Goal: Task Accomplishment & Management: Complete application form

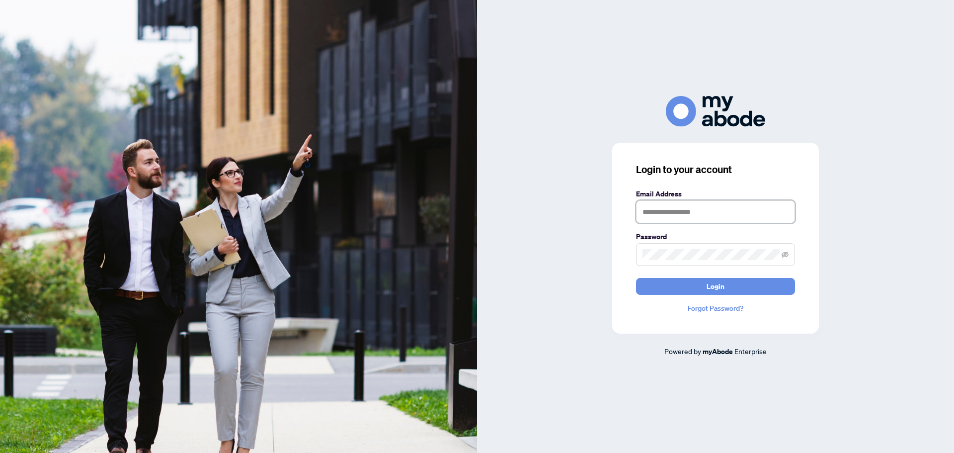
click at [687, 214] on input "text" at bounding box center [715, 211] width 159 height 23
type input "**********"
click at [636, 278] on button "Login" at bounding box center [715, 286] width 159 height 17
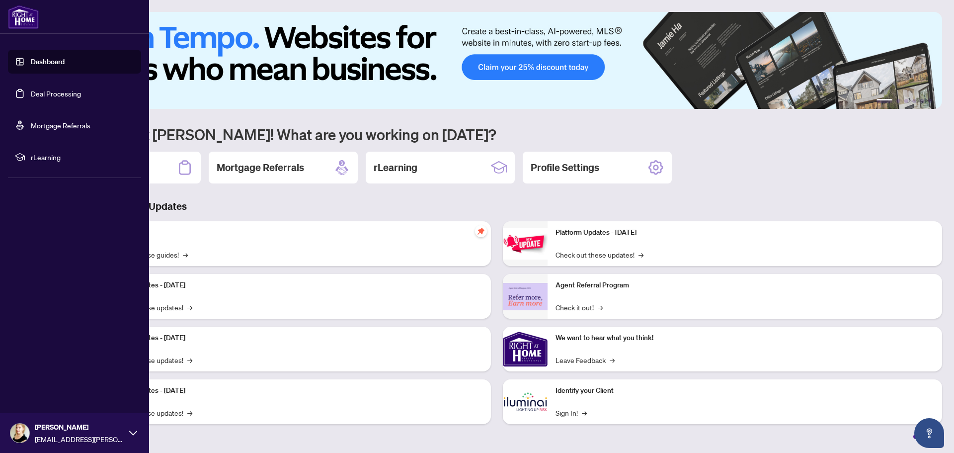
click at [59, 97] on link "Deal Processing" at bounding box center [56, 93] width 50 height 9
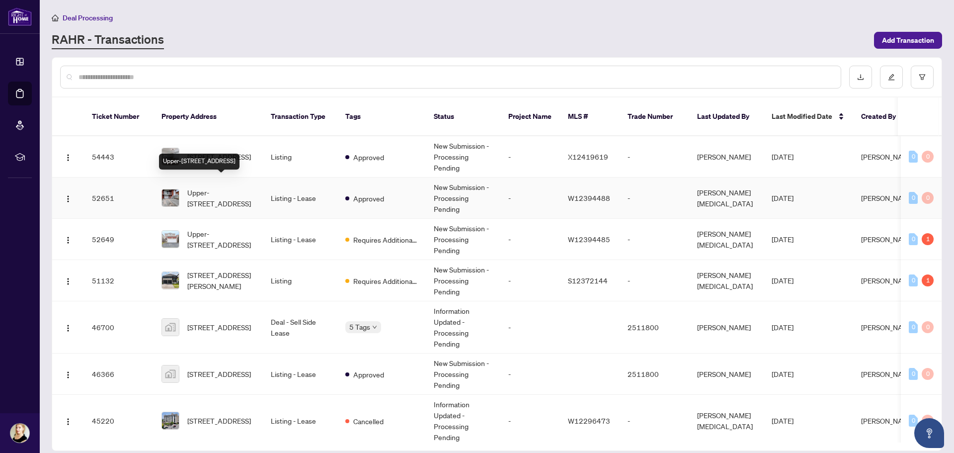
click at [231, 189] on span "Upper-[STREET_ADDRESS]" at bounding box center [221, 198] width 68 height 22
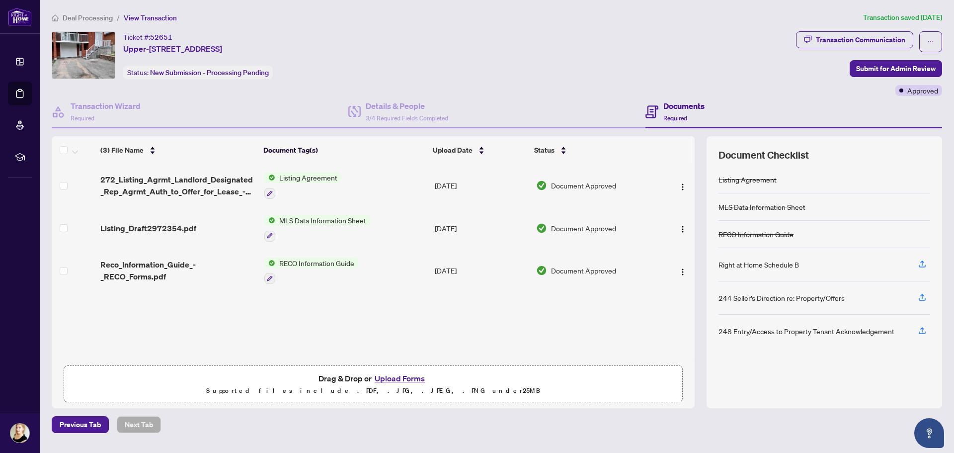
click at [394, 376] on button "Upload Forms" at bounding box center [400, 378] width 56 height 13
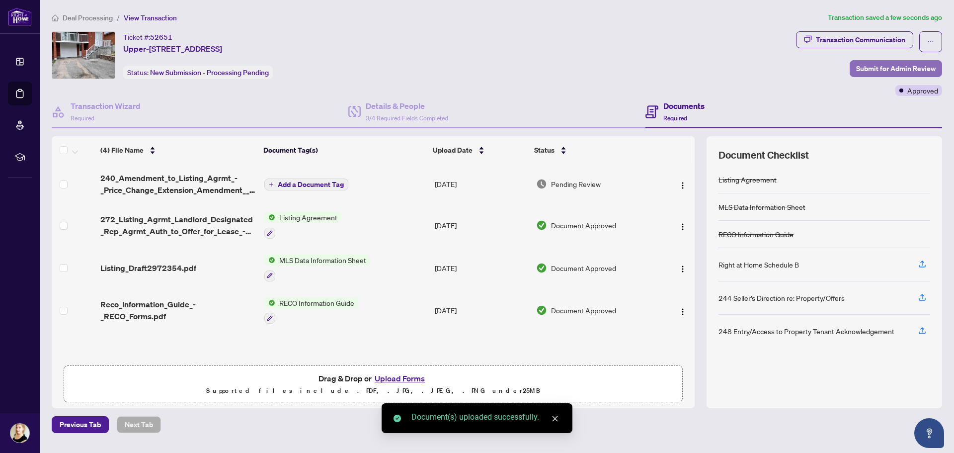
click at [879, 60] on button "Submit for Admin Review" at bounding box center [896, 68] width 92 height 17
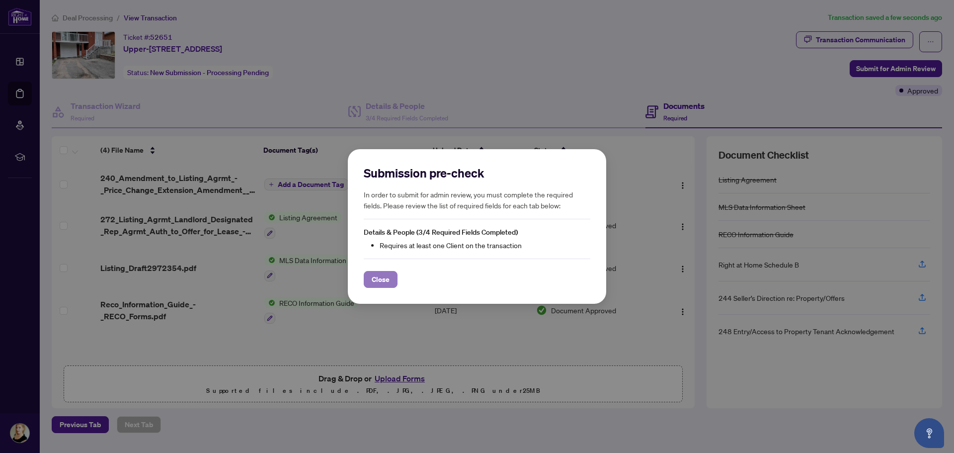
click at [382, 281] on span "Close" at bounding box center [381, 279] width 18 height 16
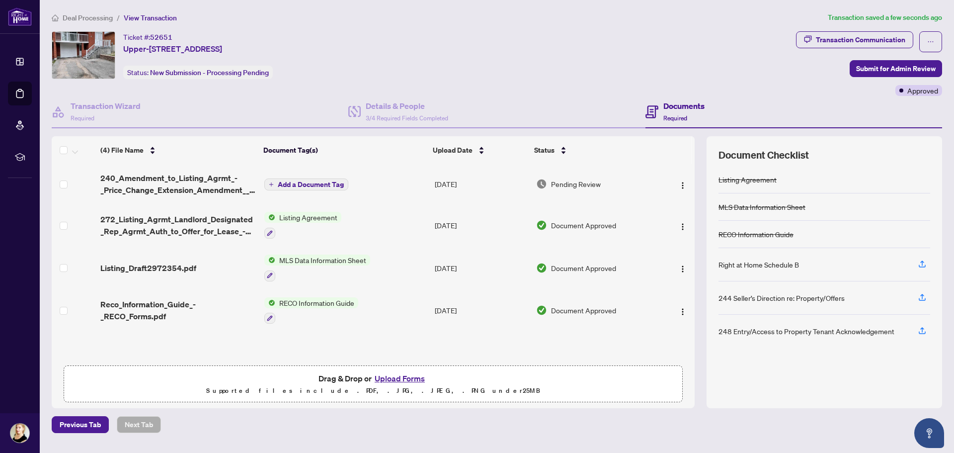
click at [94, 17] on span "Deal Processing" at bounding box center [88, 17] width 50 height 9
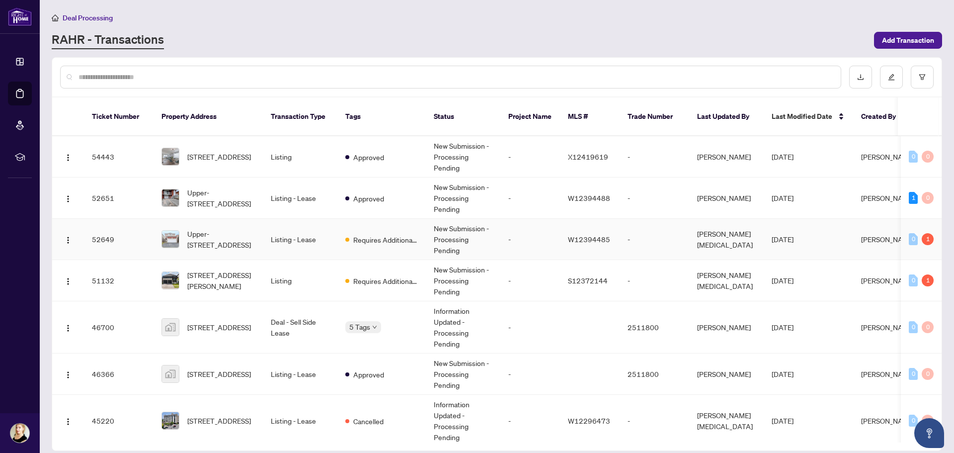
click at [234, 228] on span "Upper-[STREET_ADDRESS]" at bounding box center [221, 239] width 68 height 22
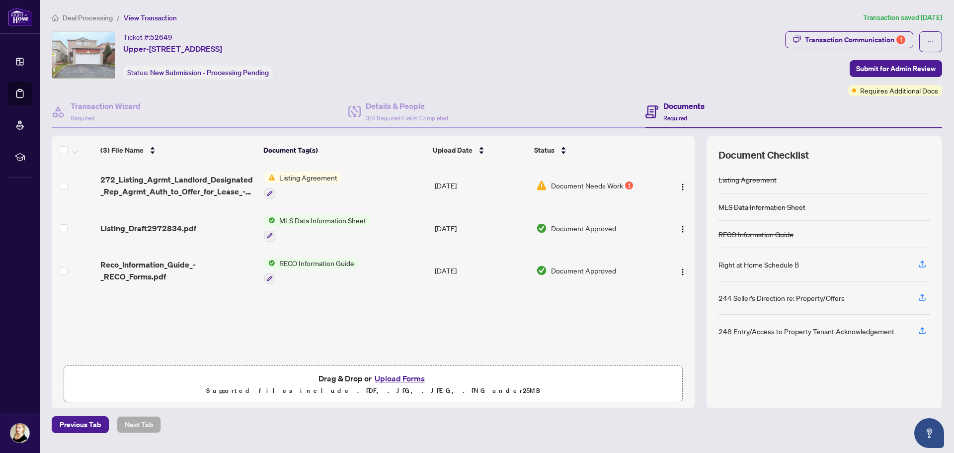
click at [393, 374] on button "Upload Forms" at bounding box center [400, 378] width 56 height 13
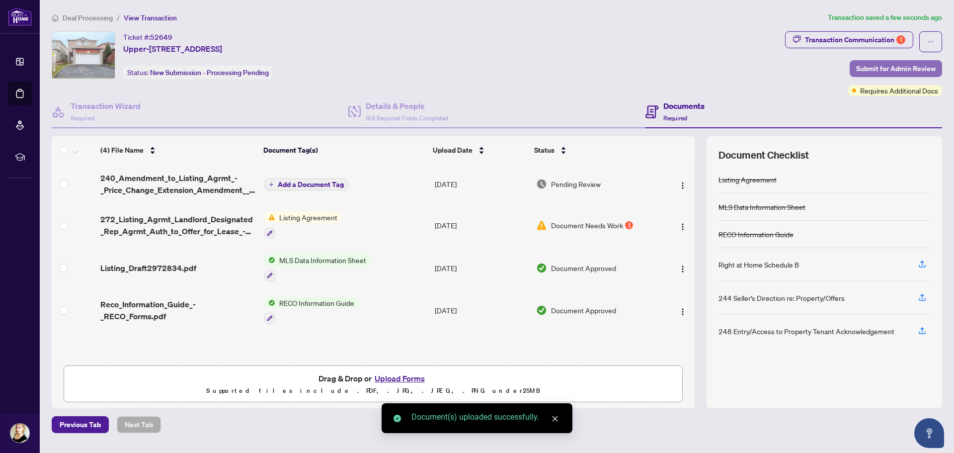
click at [868, 74] on span "Submit for Admin Review" at bounding box center [895, 69] width 79 height 16
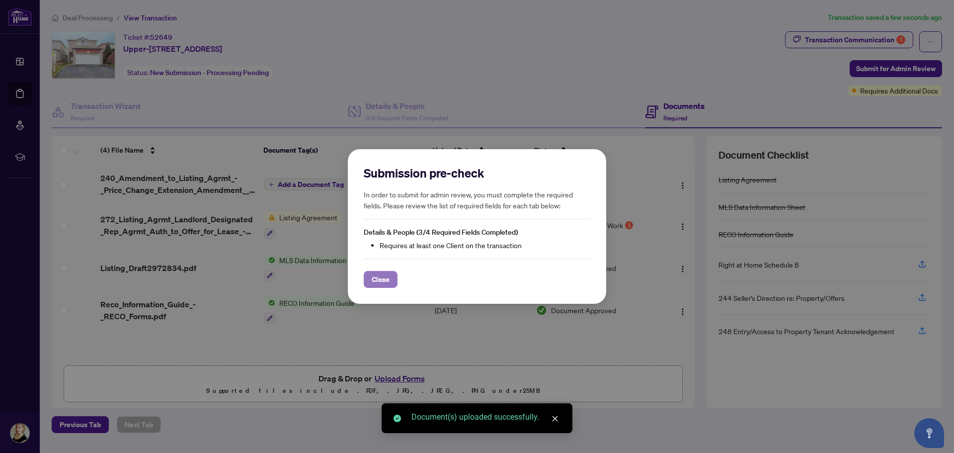
click at [386, 278] on span "Close" at bounding box center [381, 279] width 18 height 16
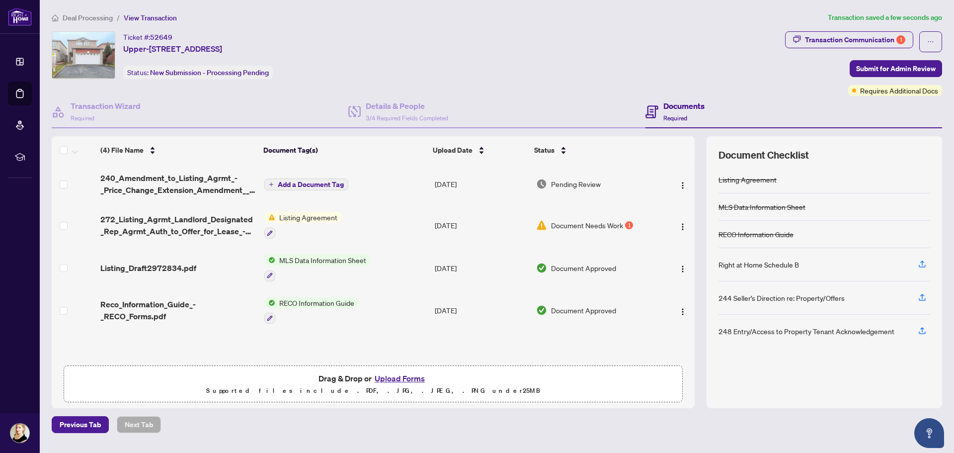
click at [907, 90] on span "Requires Additional Docs" at bounding box center [899, 90] width 78 height 11
click at [898, 78] on div "Transaction Communication 1 Submit for Admin Review Requires Additional Docs" at bounding box center [863, 63] width 157 height 65
click at [890, 73] on span "Submit for Admin Review" at bounding box center [895, 69] width 79 height 16
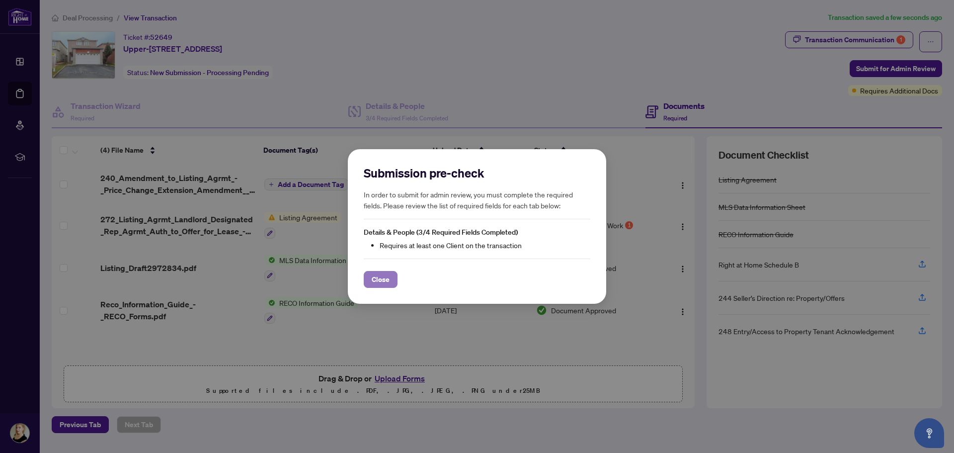
click at [386, 278] on span "Close" at bounding box center [381, 279] width 18 height 16
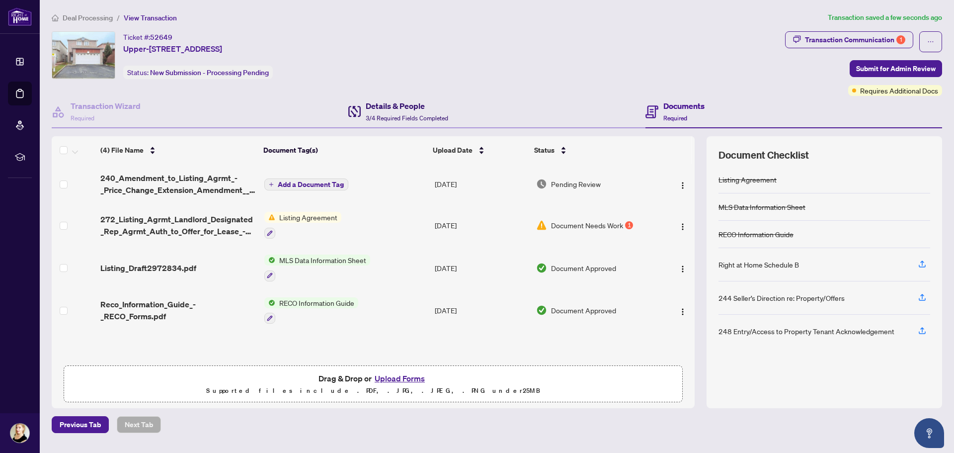
click at [386, 118] on span "3/4 Required Fields Completed" at bounding box center [407, 117] width 82 height 7
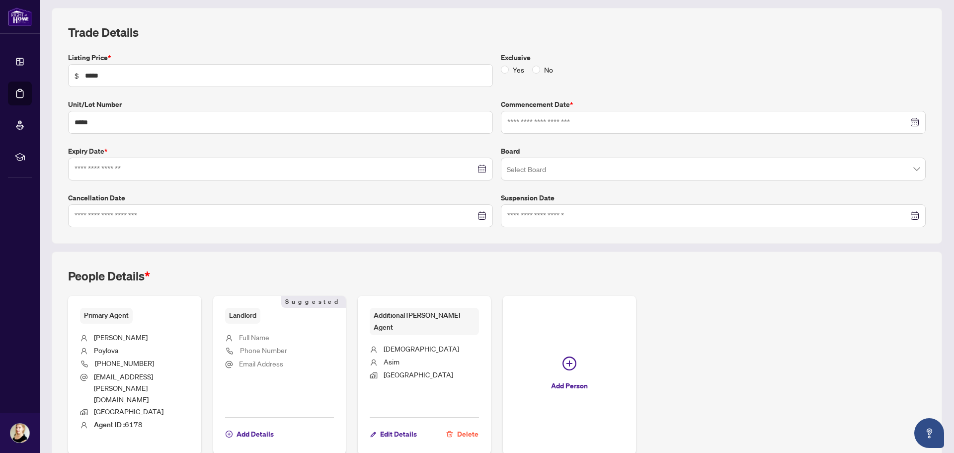
type input "**********"
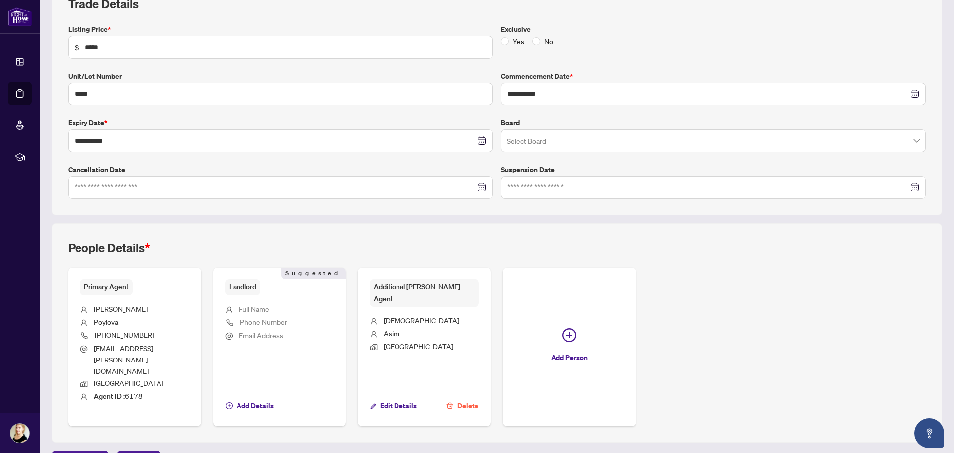
click at [169, 303] on li "[PERSON_NAME]" at bounding box center [134, 309] width 109 height 13
click at [260, 295] on ul "Full Name Phone Number Email Address" at bounding box center [279, 338] width 109 height 86
click at [274, 332] on span "Email Address" at bounding box center [261, 334] width 44 height 9
click at [328, 268] on span "Suggested" at bounding box center [313, 273] width 65 height 12
click at [328, 274] on span "Suggested" at bounding box center [313, 273] width 65 height 12
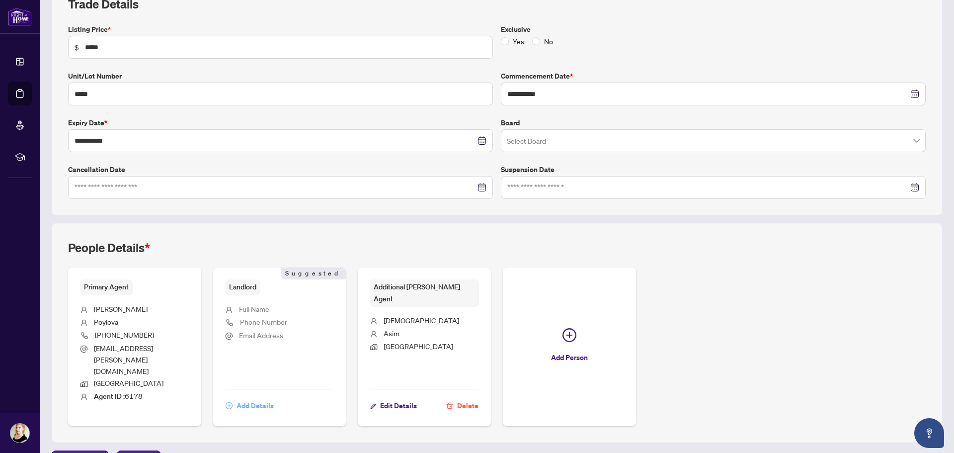
click at [252, 397] on span "Add Details" at bounding box center [254, 405] width 37 height 16
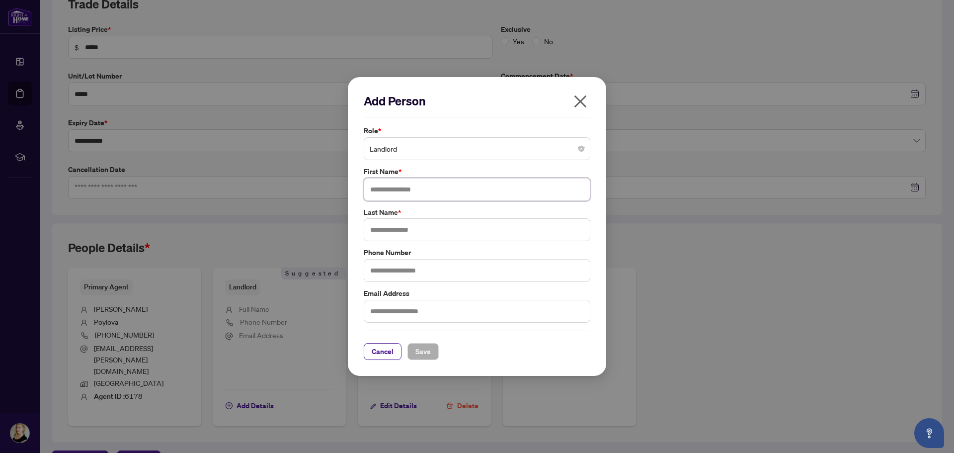
click at [423, 187] on input "text" at bounding box center [477, 189] width 227 height 23
type input "****"
click at [418, 233] on input "text" at bounding box center [477, 229] width 227 height 23
type input "****"
click at [417, 355] on span "Save" at bounding box center [422, 351] width 15 height 16
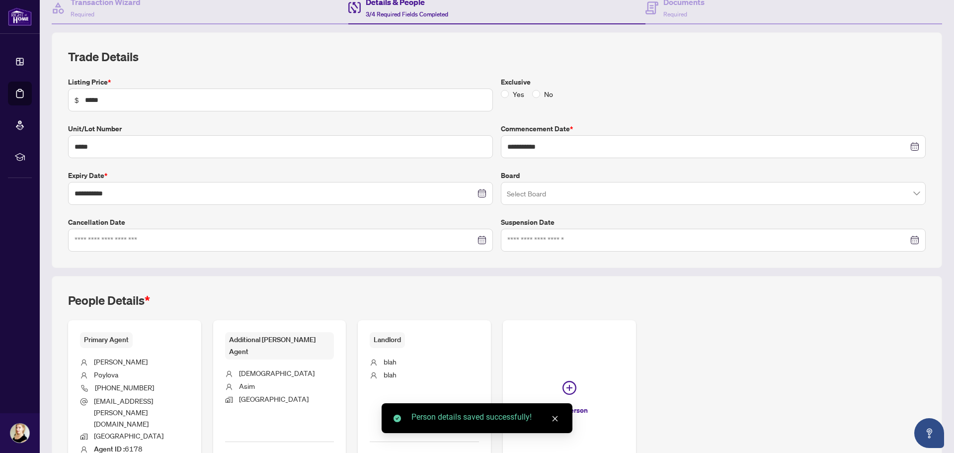
scroll to position [0, 0]
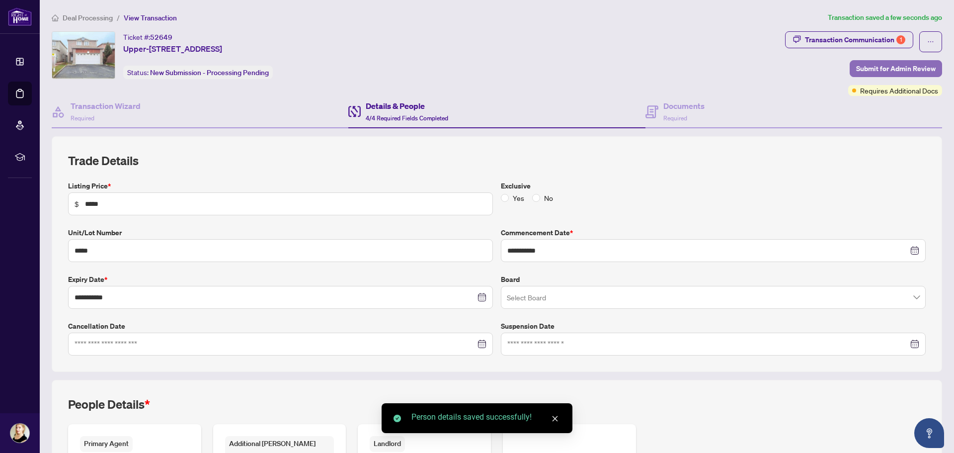
click at [866, 70] on span "Submit for Admin Review" at bounding box center [895, 69] width 79 height 16
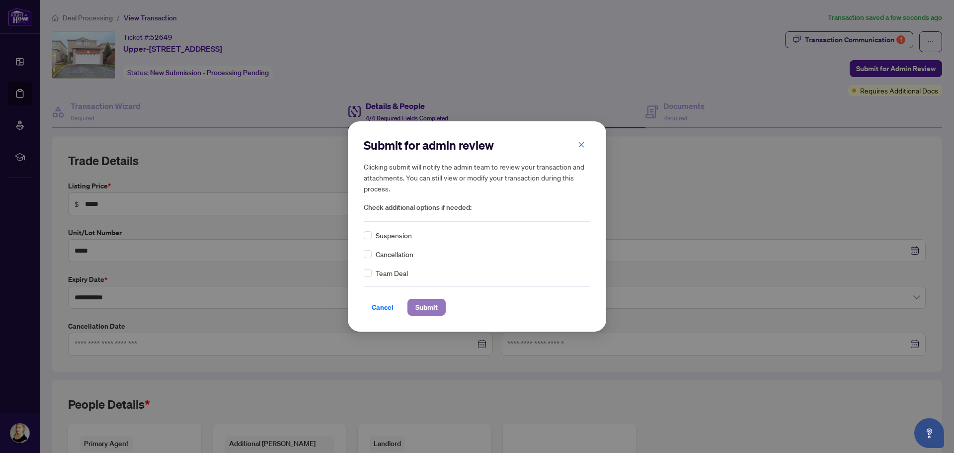
click at [423, 313] on span "Submit" at bounding box center [426, 307] width 22 height 16
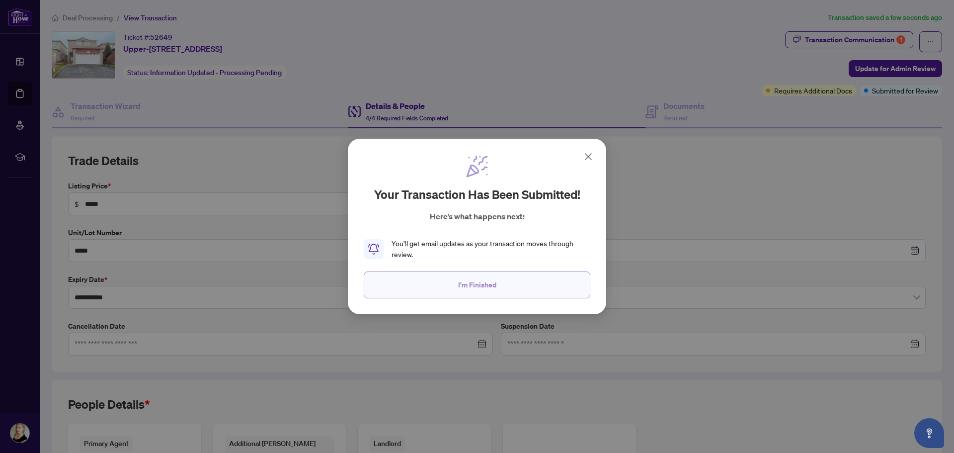
click at [481, 297] on button "I'm Finished" at bounding box center [477, 284] width 227 height 27
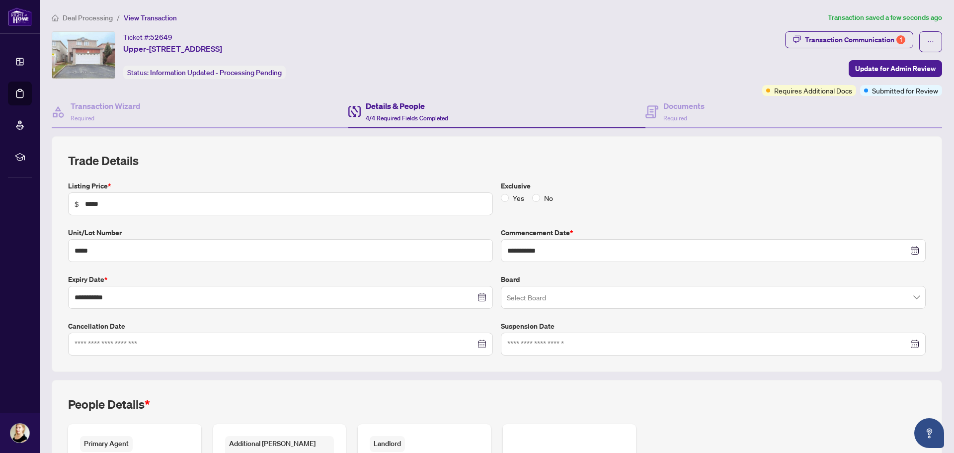
click at [91, 16] on span "Deal Processing" at bounding box center [88, 17] width 50 height 9
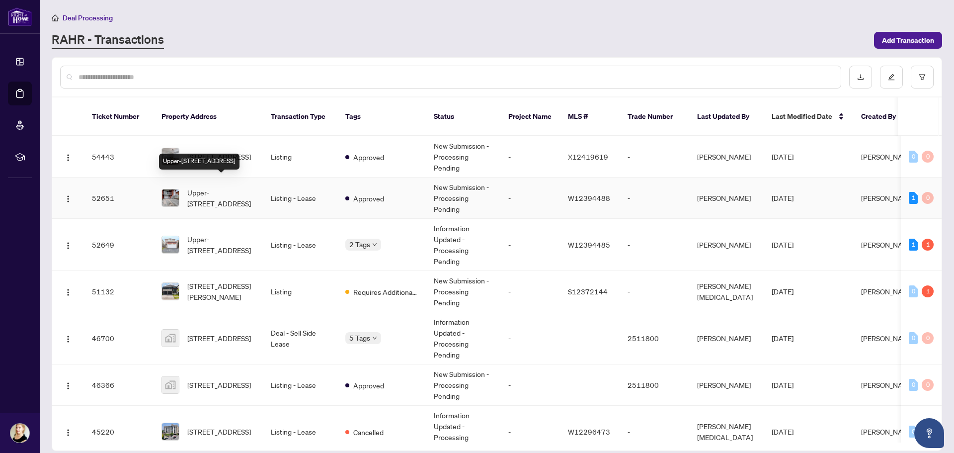
click at [225, 187] on span "Upper-[STREET_ADDRESS]" at bounding box center [221, 198] width 68 height 22
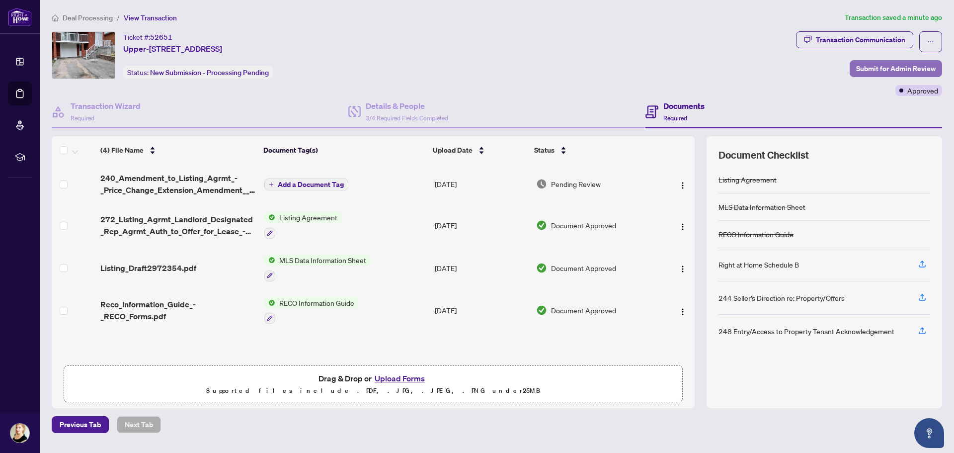
click at [869, 70] on span "Submit for Admin Review" at bounding box center [895, 69] width 79 height 16
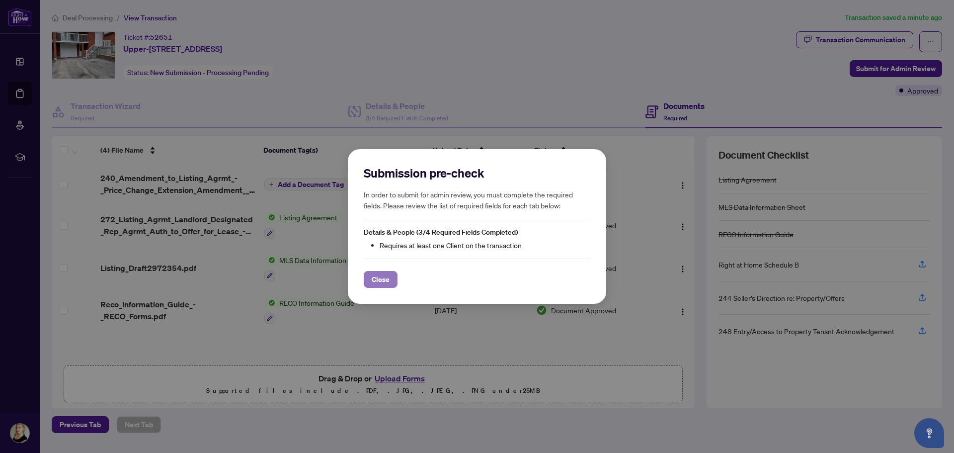
click at [375, 279] on span "Close" at bounding box center [381, 279] width 18 height 16
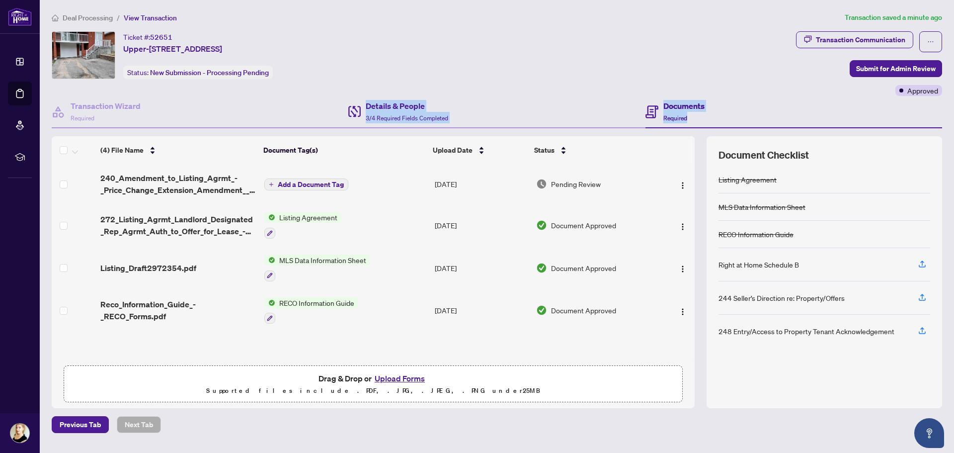
drag, startPoint x: 347, startPoint y: 126, endPoint x: 354, endPoint y: 126, distance: 6.5
click at [353, 126] on div "Transaction Wizard Required Details & People 3/4 Required Fields Completed Docu…" at bounding box center [497, 252] width 890 height 312
click at [390, 120] on span "3/4 Required Fields Completed" at bounding box center [407, 117] width 82 height 7
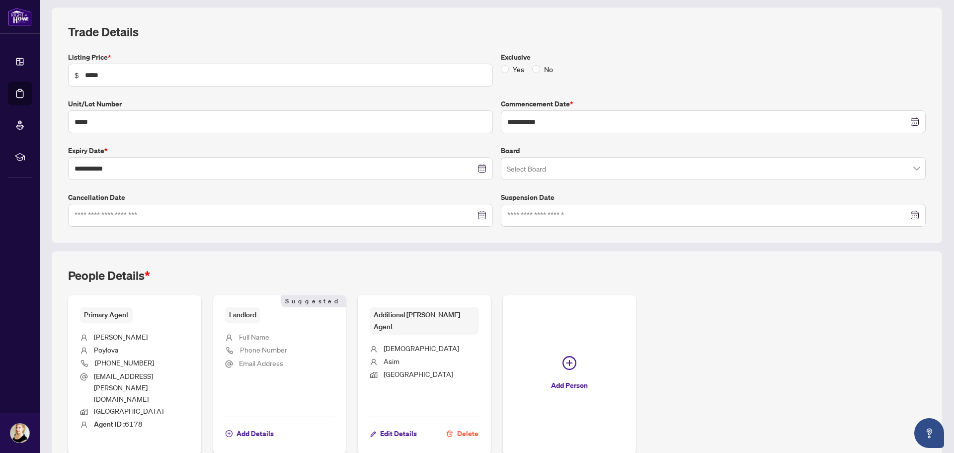
scroll to position [135, 0]
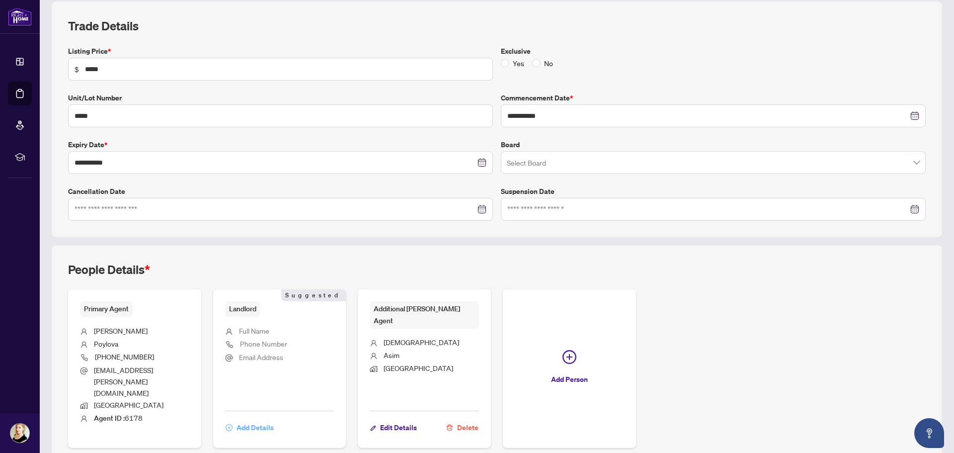
click at [260, 419] on span "Add Details" at bounding box center [254, 427] width 37 height 16
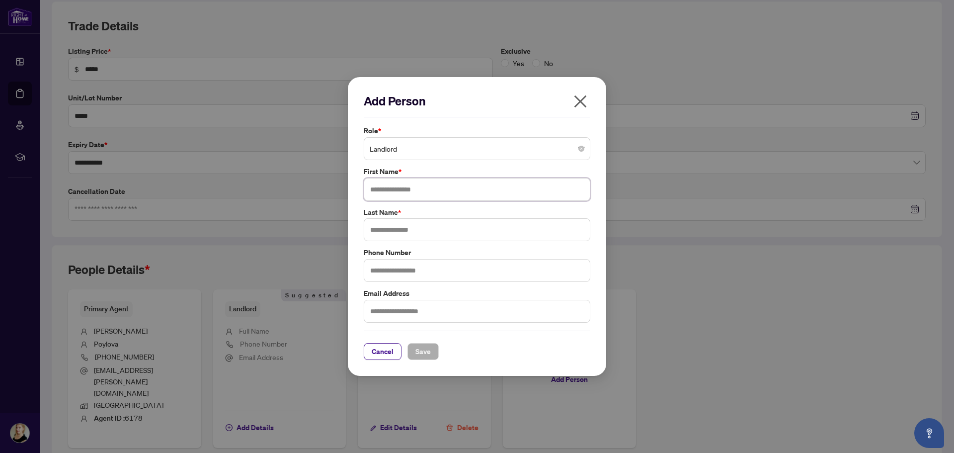
click at [405, 195] on input "text" at bounding box center [477, 189] width 227 height 23
type input "****"
click at [412, 235] on input "text" at bounding box center [477, 229] width 227 height 23
type input "****"
click at [417, 349] on span "Save" at bounding box center [422, 351] width 15 height 16
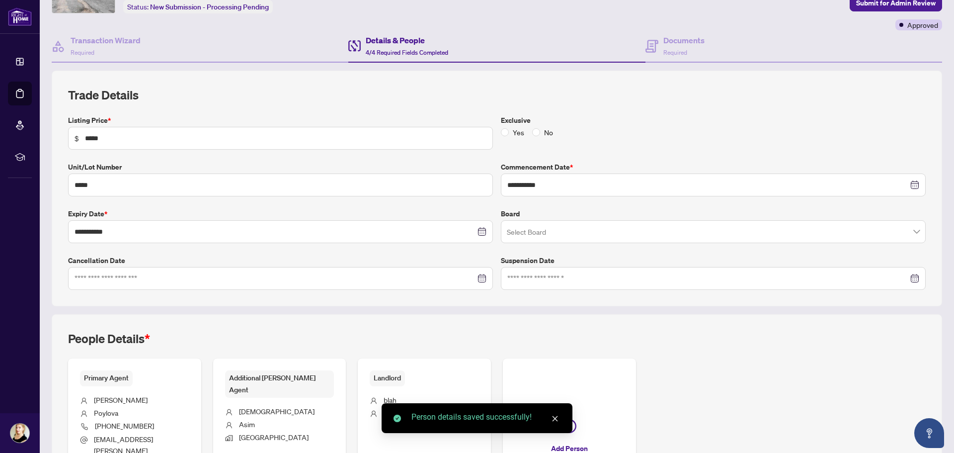
scroll to position [0, 0]
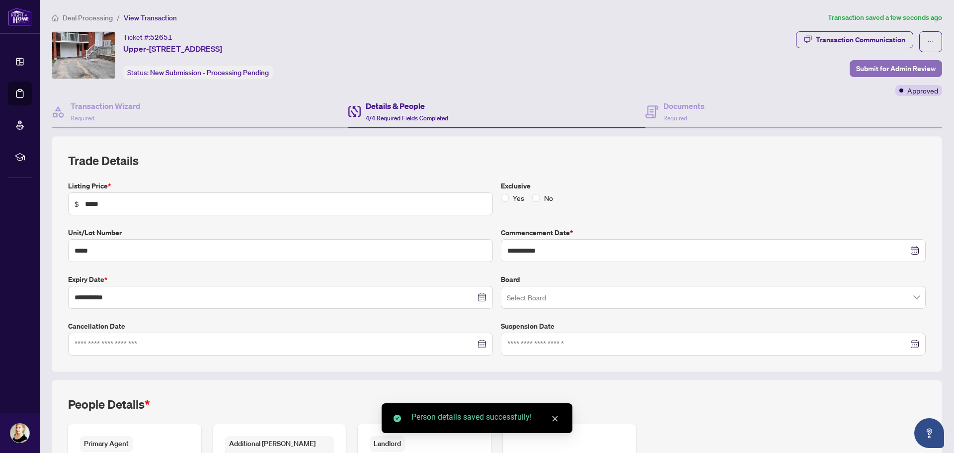
click at [880, 66] on span "Submit for Admin Review" at bounding box center [895, 69] width 79 height 16
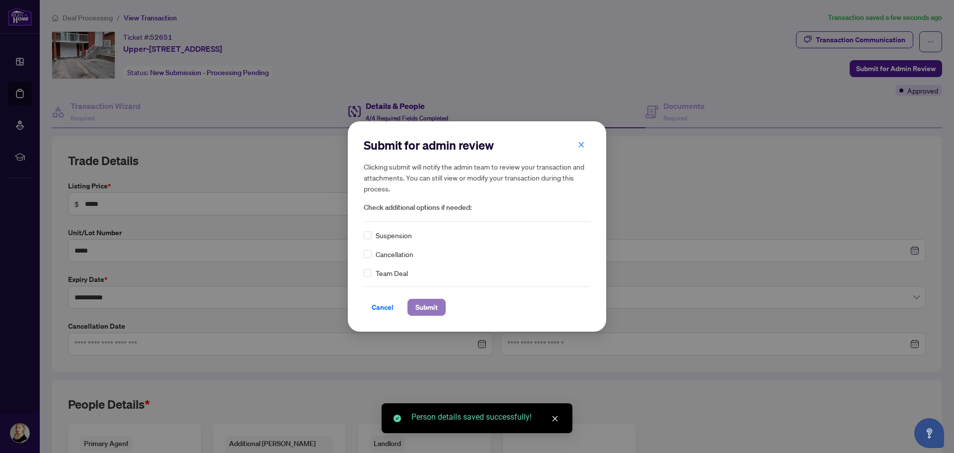
click at [427, 311] on span "Submit" at bounding box center [426, 307] width 22 height 16
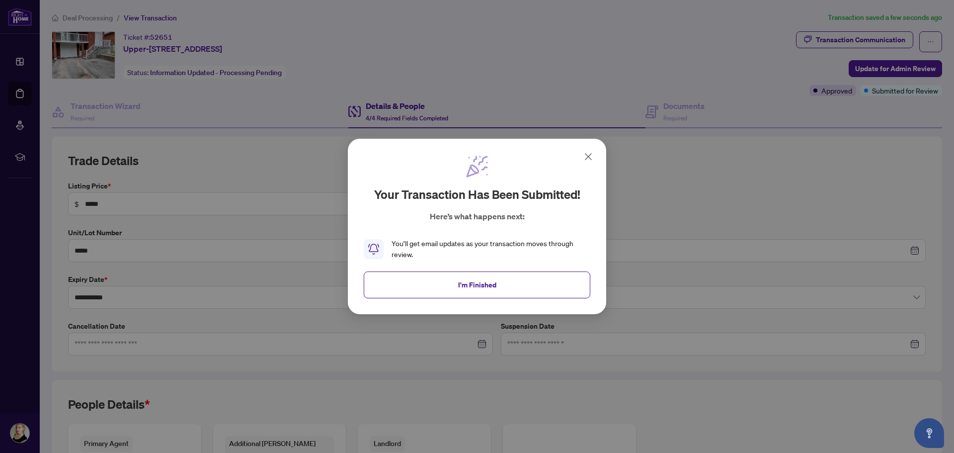
click at [485, 273] on button "I'm Finished" at bounding box center [477, 284] width 227 height 27
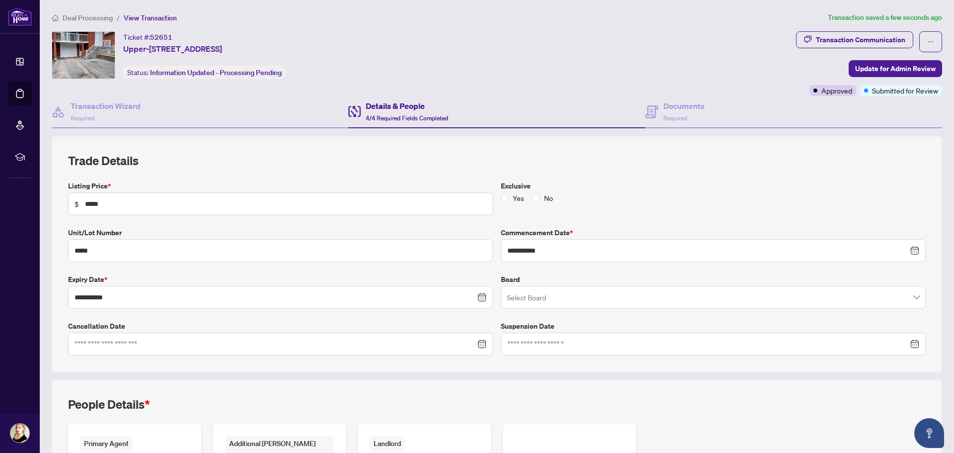
click at [78, 14] on span "Deal Processing" at bounding box center [88, 17] width 50 height 9
